Goal: Task Accomplishment & Management: Complete application form

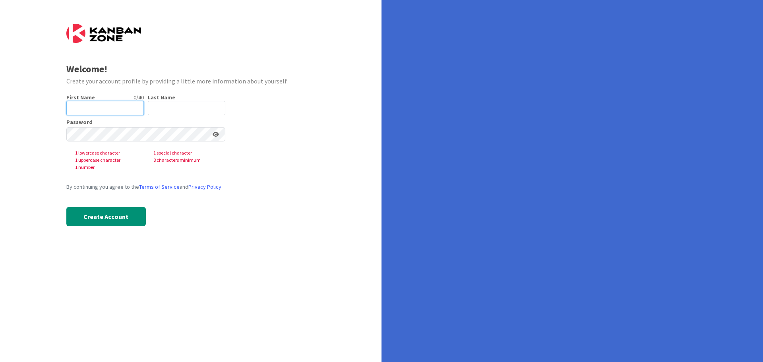
click at [102, 107] on input "text" at bounding box center [104, 108] width 77 height 14
type input "[PERSON_NAME]"
click at [216, 135] on icon at bounding box center [216, 134] width 6 height 6
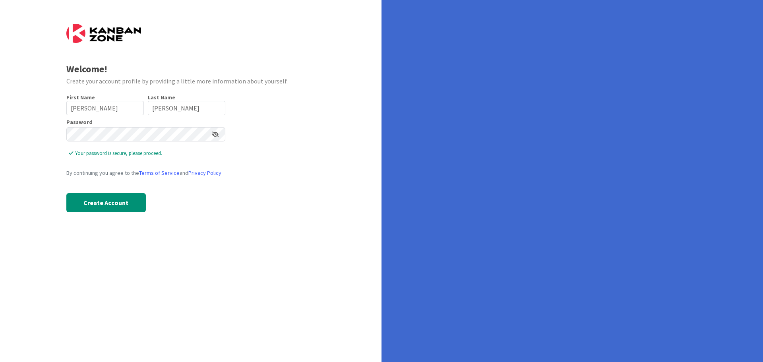
click at [184, 217] on div "First Name 4 / 40 [PERSON_NAME] Last Name 8 / 80 [PERSON_NAME] Password Your pa…" at bounding box center [145, 159] width 159 height 131
click at [103, 199] on button "Create Account" at bounding box center [105, 202] width 79 height 19
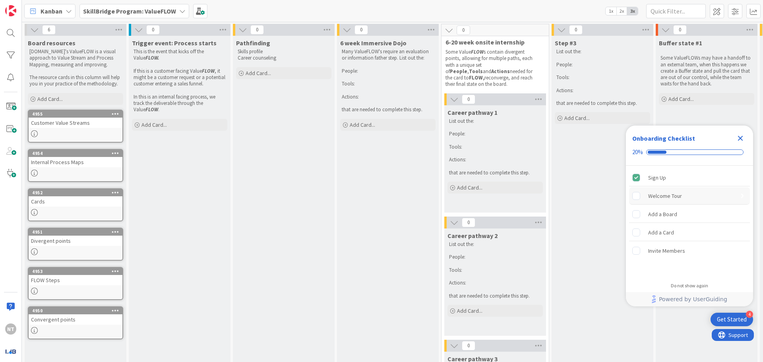
click at [693, 195] on div "Welcome Tour" at bounding box center [689, 195] width 121 height 17
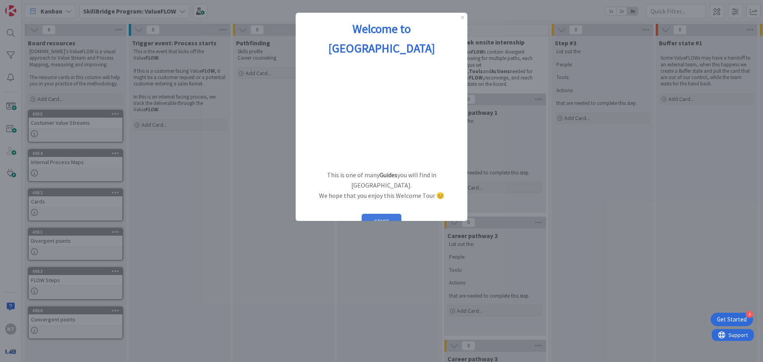
click at [375, 214] on button "START" at bounding box center [382, 221] width 40 height 15
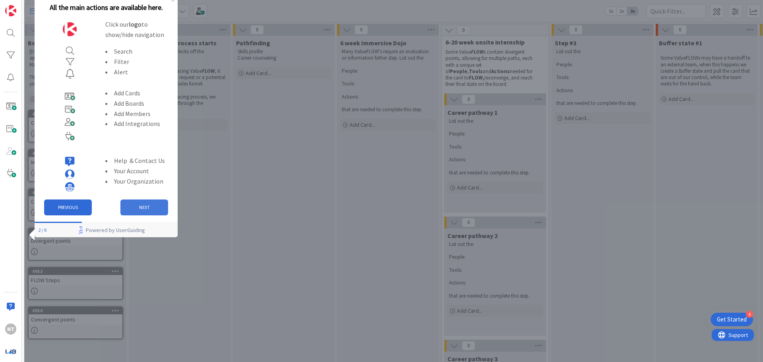
drag, startPoint x: 170, startPoint y: 191, endPoint x: 143, endPoint y: 203, distance: 29.5
click at [143, 203] on button "NEXT" at bounding box center [144, 207] width 48 height 16
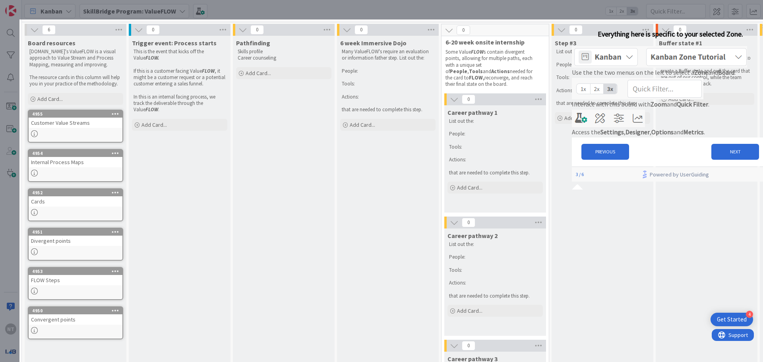
click at [747, 67] on img at bounding box center [659, 56] width 175 height 21
click at [718, 160] on button "NEXT" at bounding box center [735, 152] width 48 height 16
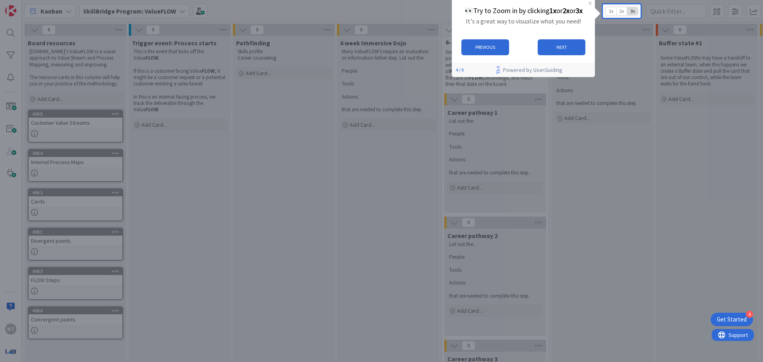
click at [622, 10] on span "2x" at bounding box center [621, 11] width 11 height 8
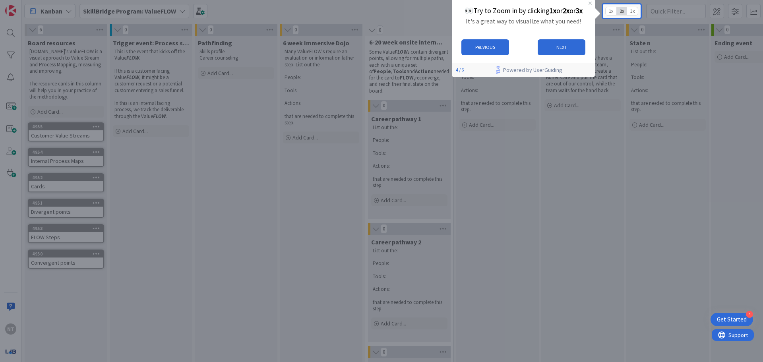
click at [609, 10] on span "1x" at bounding box center [610, 11] width 11 height 8
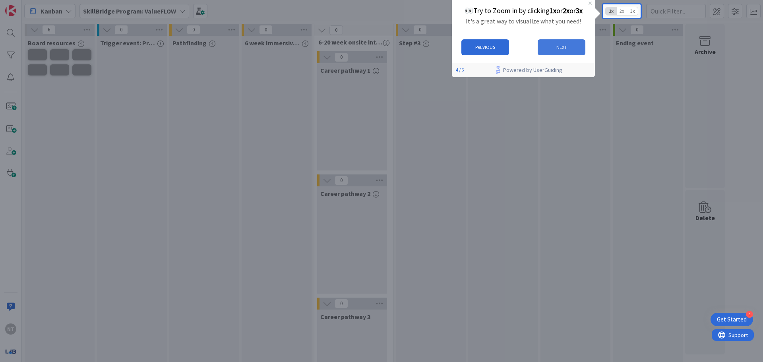
click at [557, 48] on button "NEXT" at bounding box center [561, 47] width 48 height 16
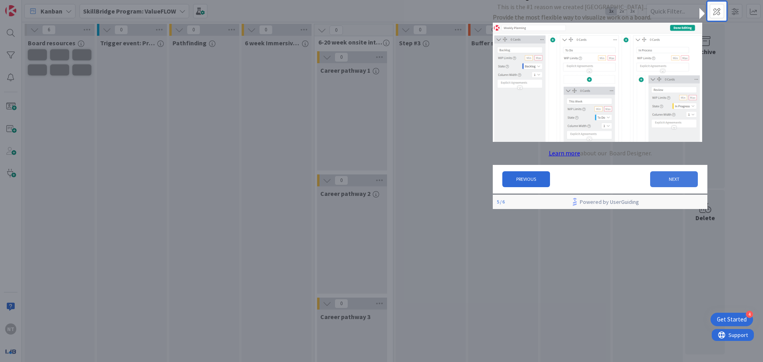
click at [661, 183] on button "NEXT" at bounding box center [674, 179] width 48 height 16
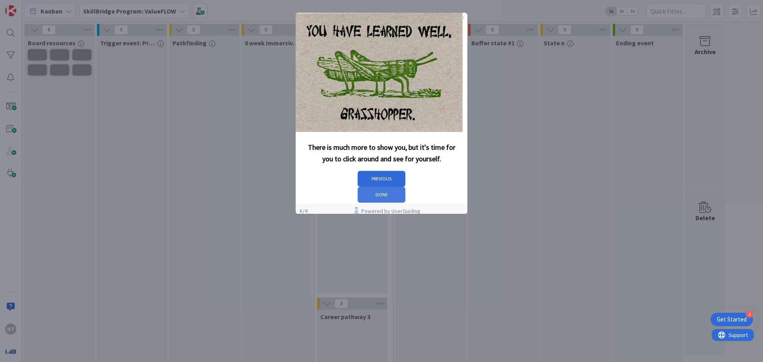
click at [405, 187] on button "DONE" at bounding box center [382, 195] width 48 height 16
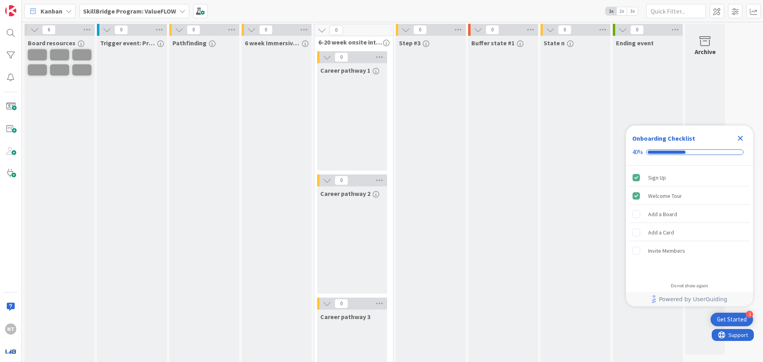
click at [734, 317] on div "Get Started" at bounding box center [732, 319] width 30 height 8
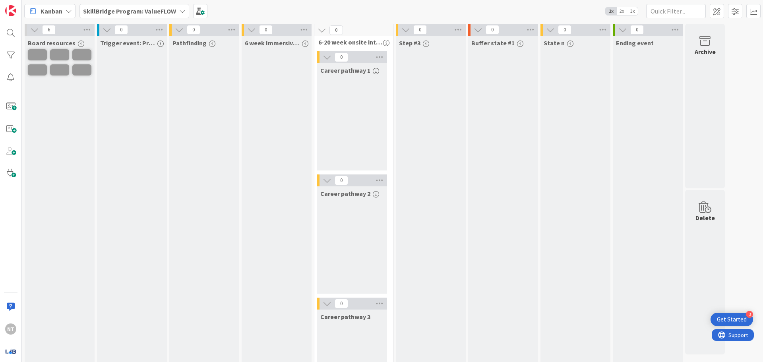
click at [734, 317] on div "Get Started" at bounding box center [732, 319] width 30 height 8
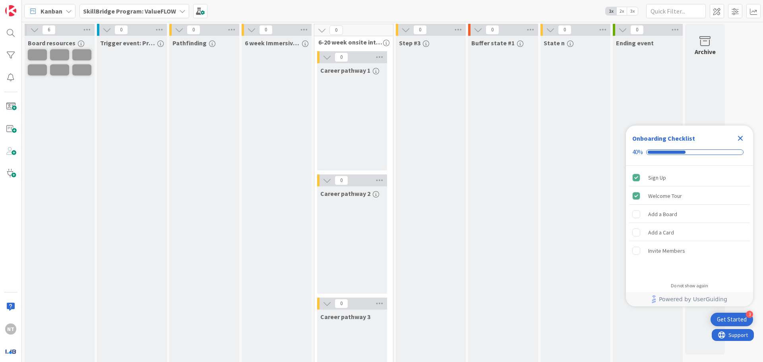
click at [31, 29] on icon at bounding box center [34, 29] width 9 height 9
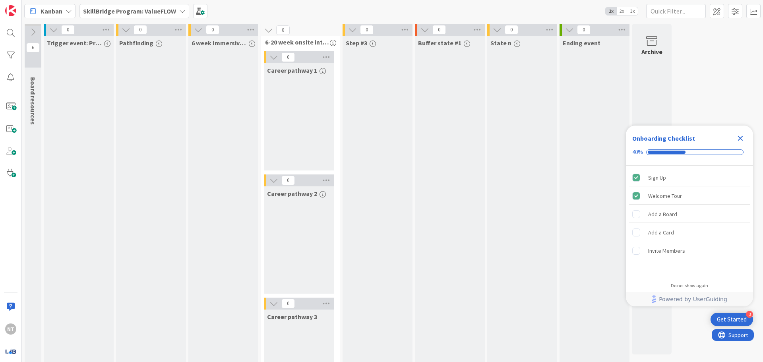
click at [31, 29] on icon at bounding box center [33, 32] width 9 height 9
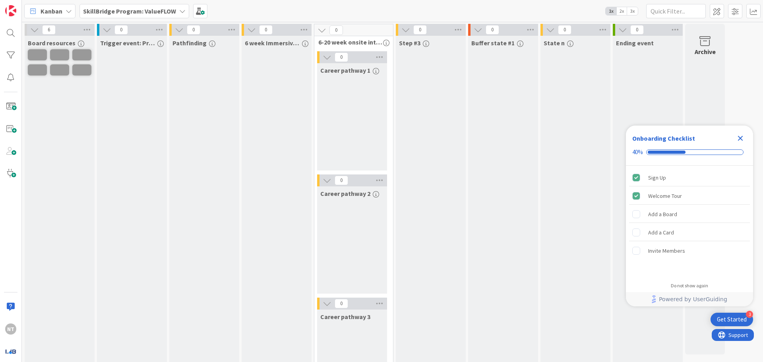
drag, startPoint x: 354, startPoint y: 322, endPoint x: 276, endPoint y: 215, distance: 132.1
click at [276, 215] on div "6 week Immersive Dojo" at bounding box center [277, 228] width 70 height 385
click at [145, 14] on b "SkillBridge Program: ValueFLOW" at bounding box center [129, 11] width 93 height 8
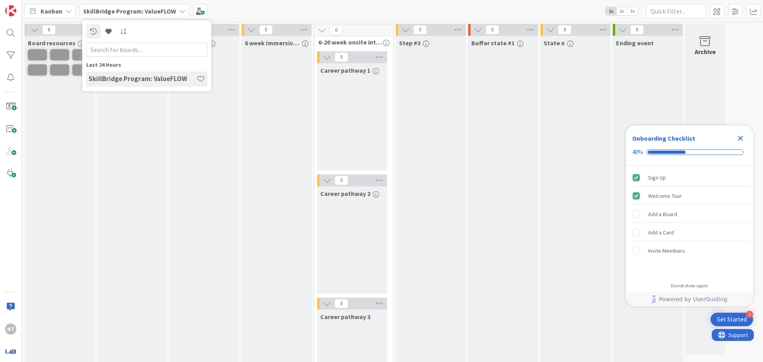
click at [145, 14] on b "SkillBridge Program: ValueFLOW" at bounding box center [129, 11] width 93 height 8
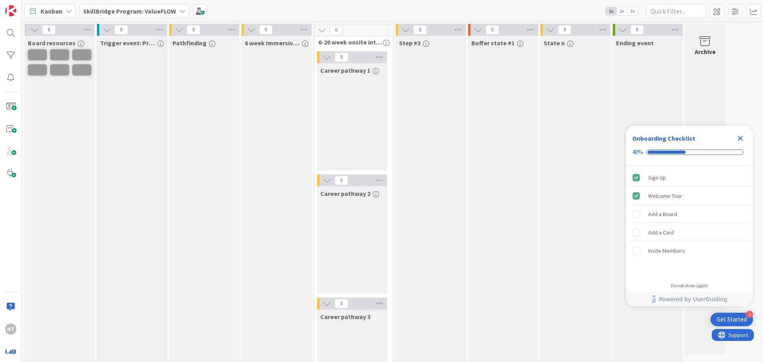
click at [34, 33] on icon at bounding box center [34, 29] width 9 height 9
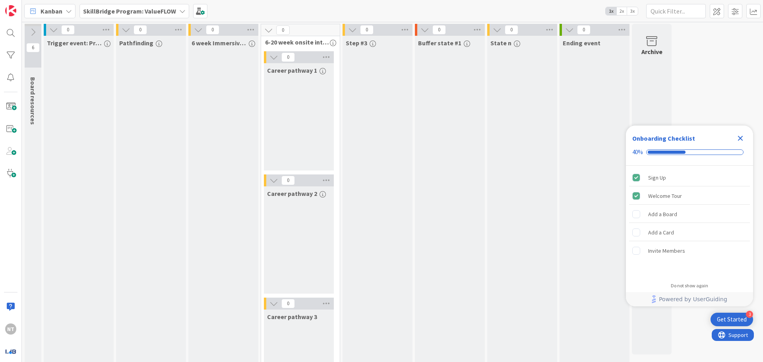
click at [34, 33] on icon at bounding box center [33, 32] width 9 height 9
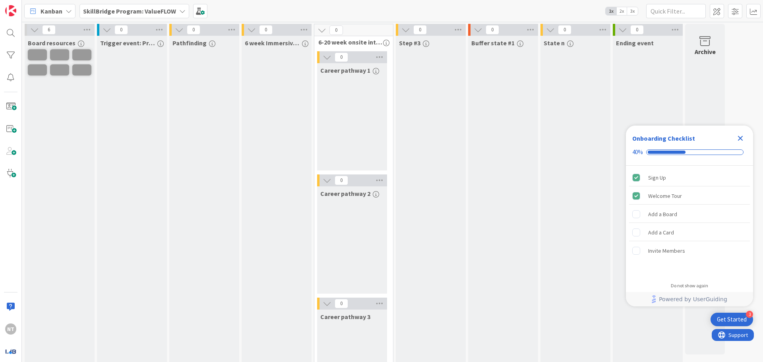
click at [34, 33] on icon at bounding box center [34, 29] width 9 height 9
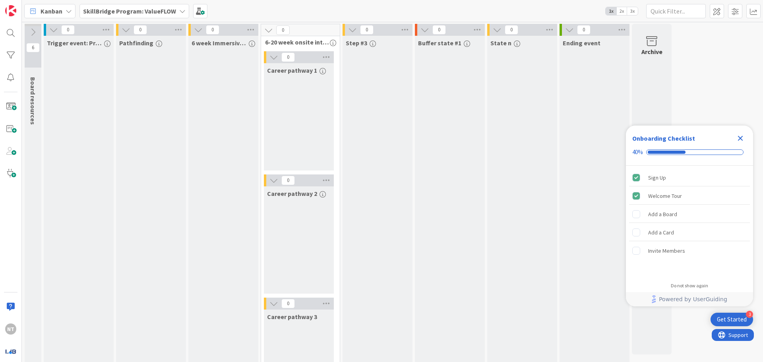
click at [52, 31] on icon at bounding box center [53, 29] width 9 height 9
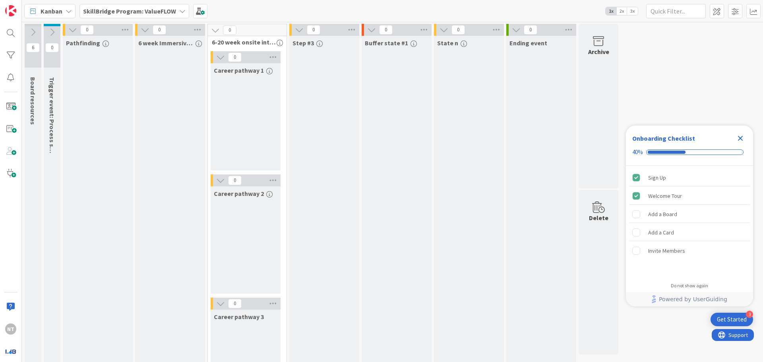
click at [75, 32] on icon at bounding box center [72, 29] width 9 height 9
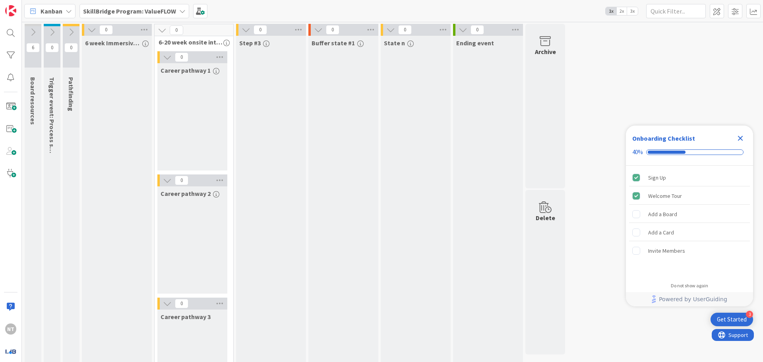
click at [91, 31] on icon at bounding box center [91, 29] width 9 height 9
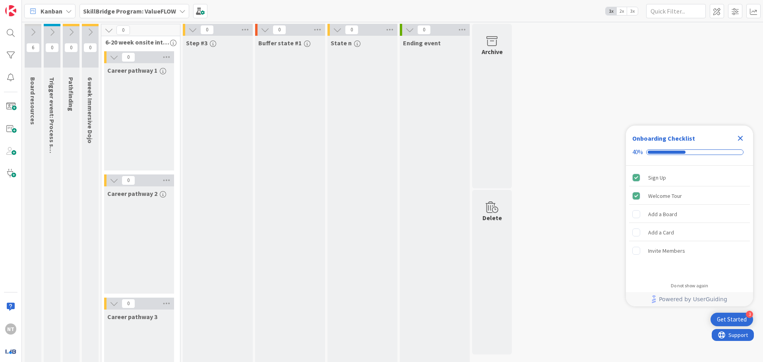
click at [112, 32] on icon at bounding box center [108, 30] width 9 height 9
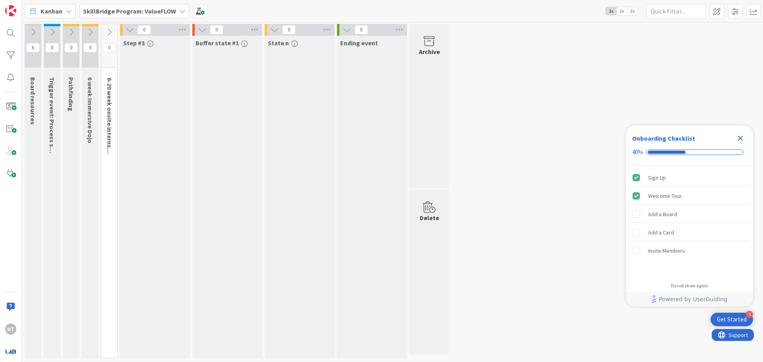
click at [127, 29] on icon at bounding box center [130, 29] width 9 height 9
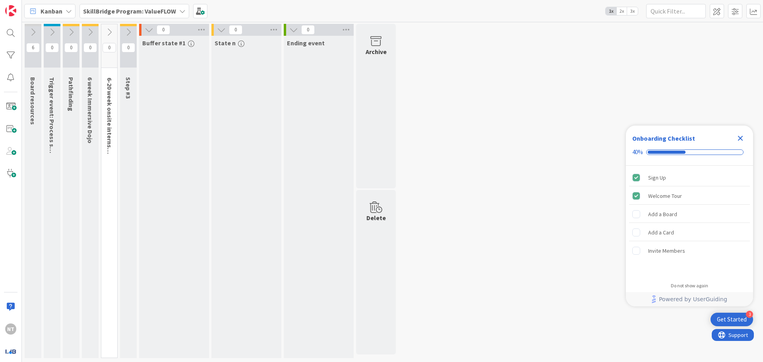
click at [146, 29] on icon at bounding box center [149, 29] width 9 height 9
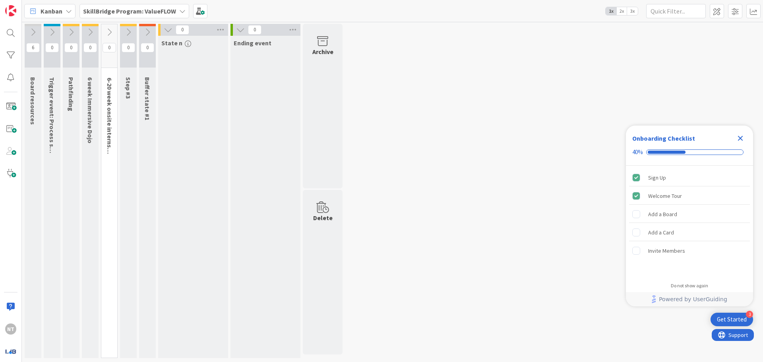
click at [167, 30] on icon at bounding box center [168, 29] width 9 height 9
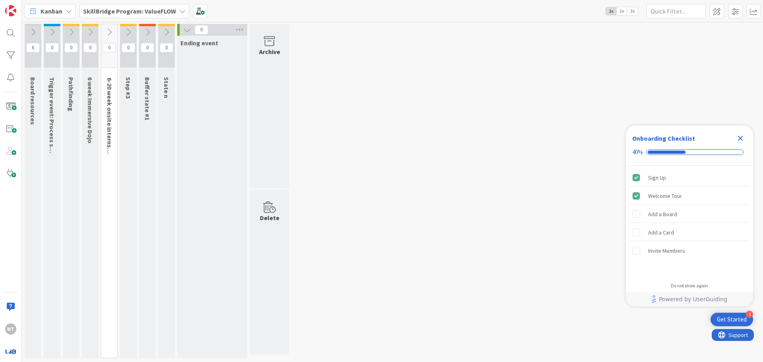
click at [189, 31] on icon at bounding box center [187, 29] width 9 height 9
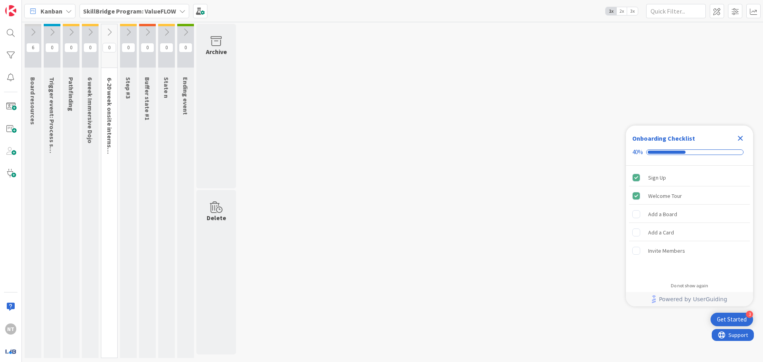
click at [33, 156] on div "6 Board resources" at bounding box center [33, 191] width 17 height 334
